Goal: Task Accomplishment & Management: Complete application form

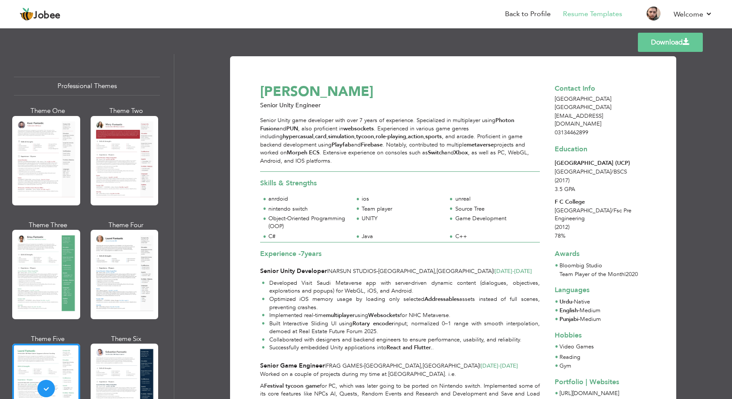
scroll to position [349, 0]
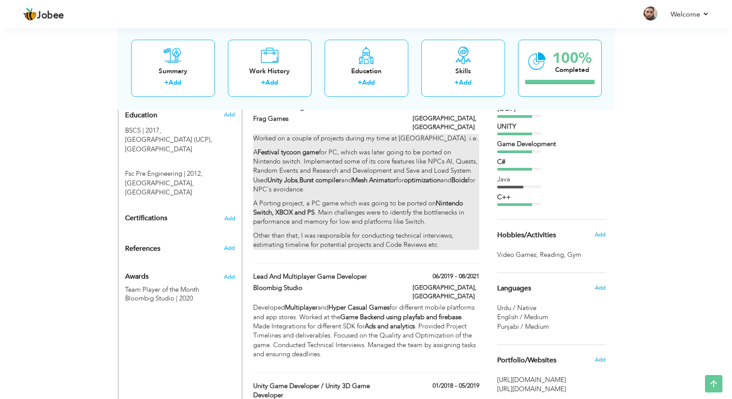
scroll to position [350, 0]
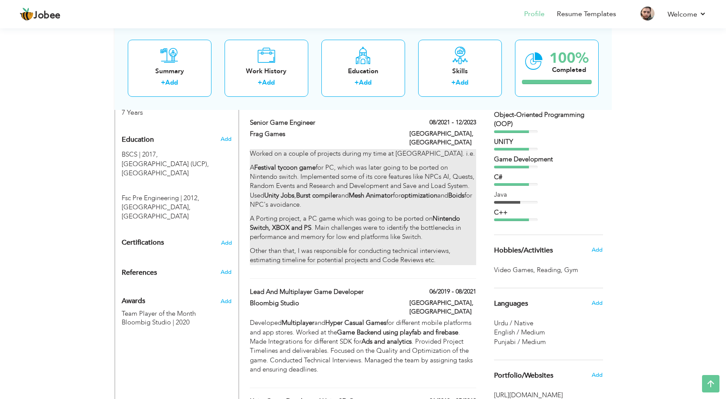
click at [312, 229] on p "A Porting project, a PC game which was going to be ported on Nintendo Switch, X…" at bounding box center [363, 228] width 226 height 28
type input "Senior Game Engineer"
type input "Frag Games"
type input "08/2021"
type input "12/2023"
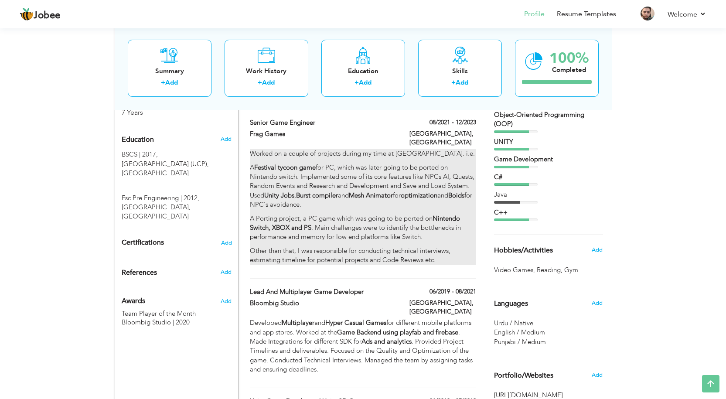
type input "[GEOGRAPHIC_DATA]"
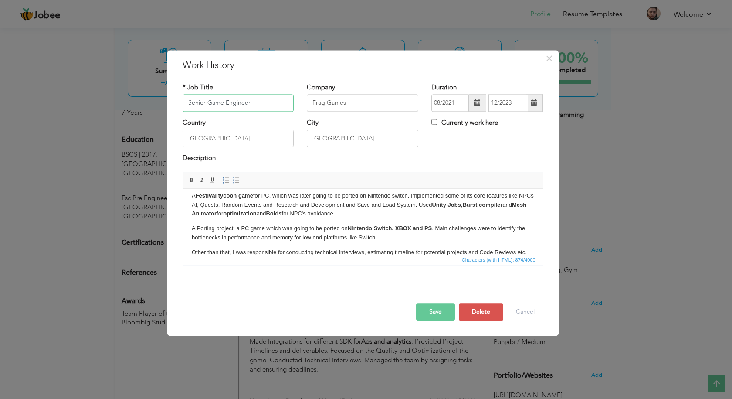
scroll to position [33, 0]
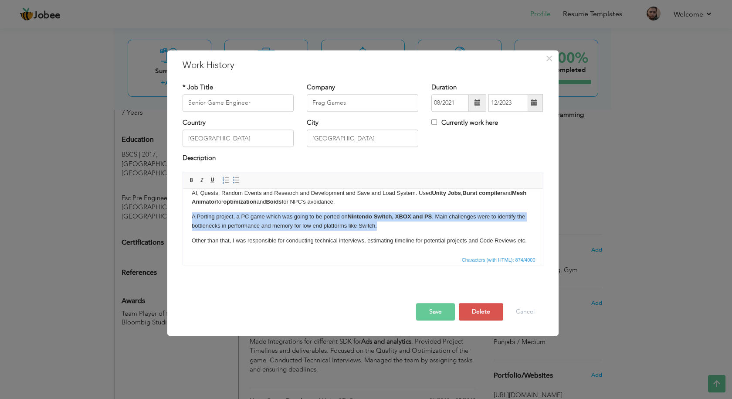
drag, startPoint x: 191, startPoint y: 217, endPoint x: 402, endPoint y: 224, distance: 212.0
click at [402, 224] on html "Worked on a couple of projects during my time at [GEOGRAPHIC_DATA]. i.e. A Fest…" at bounding box center [363, 205] width 360 height 98
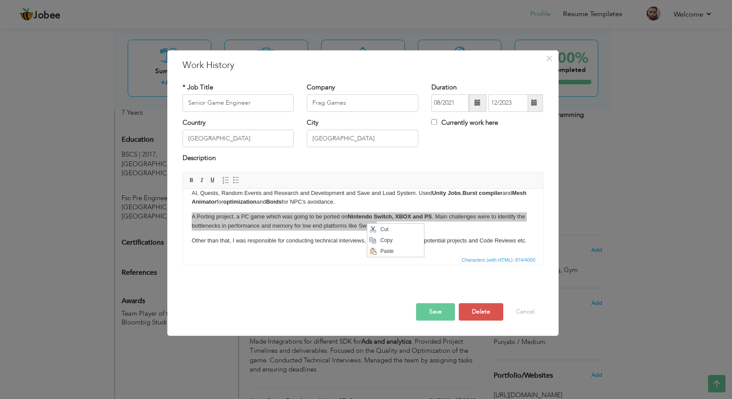
scroll to position [0, 0]
click at [385, 250] on span "Paste" at bounding box center [400, 251] width 45 height 10
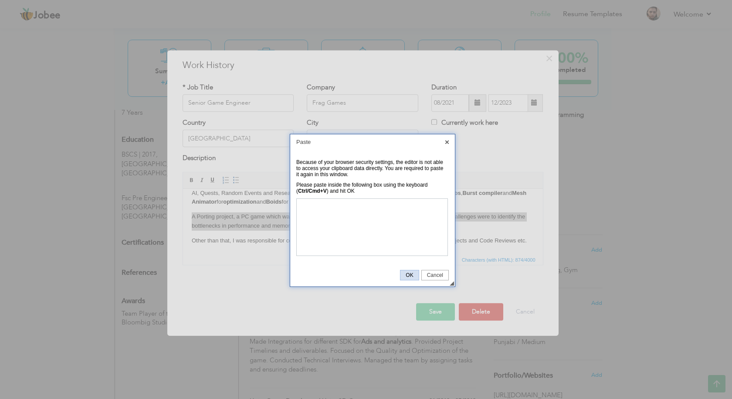
click at [412, 279] on link "OK" at bounding box center [409, 275] width 19 height 10
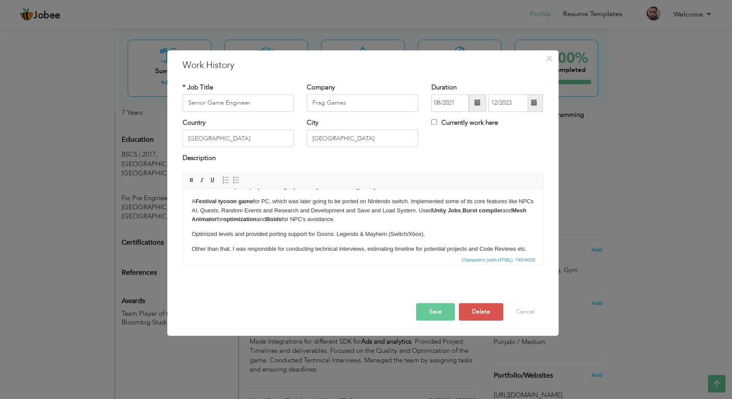
scroll to position [24, 0]
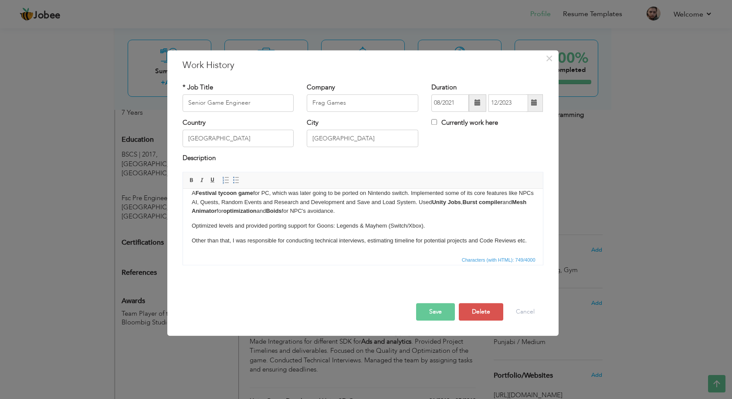
click at [432, 311] on button "Save" at bounding box center [435, 311] width 39 height 17
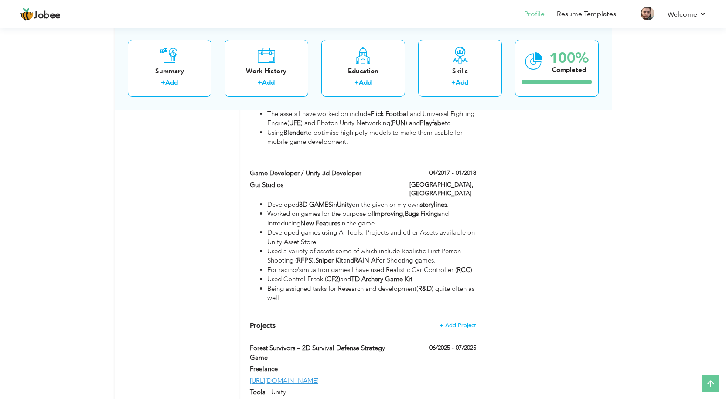
scroll to position [699, 0]
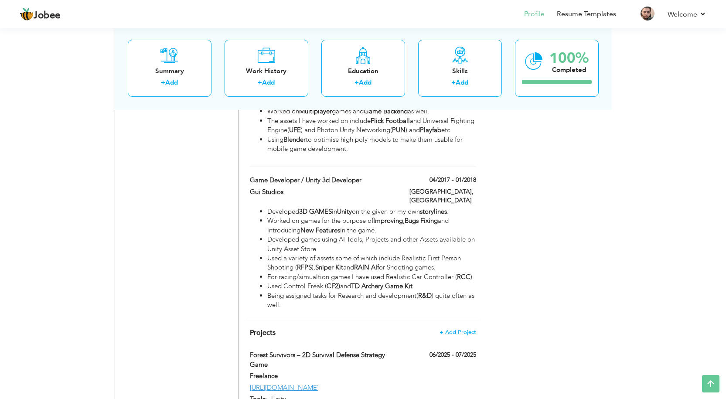
click at [261, 328] on span "Projects" at bounding box center [263, 333] width 26 height 10
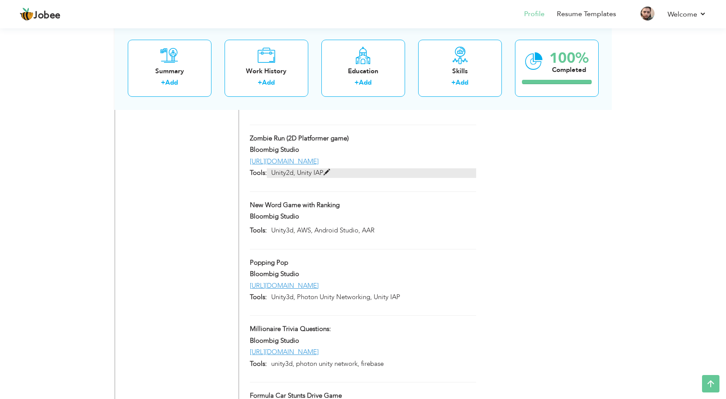
scroll to position [1947, 0]
